Goal: Find specific page/section: Find specific page/section

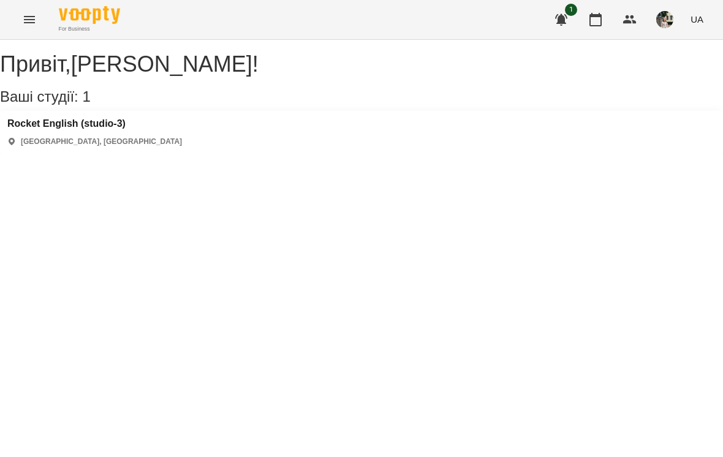
click at [589, 36] on div "For Business 1 UA" at bounding box center [361, 19] width 723 height 39
click at [593, 18] on icon "button" at bounding box center [595, 19] width 15 height 15
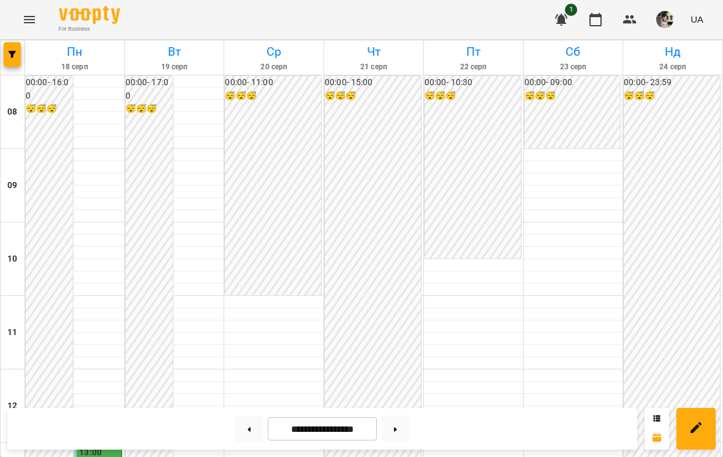
scroll to position [364, 0]
